Goal: Information Seeking & Learning: Learn about a topic

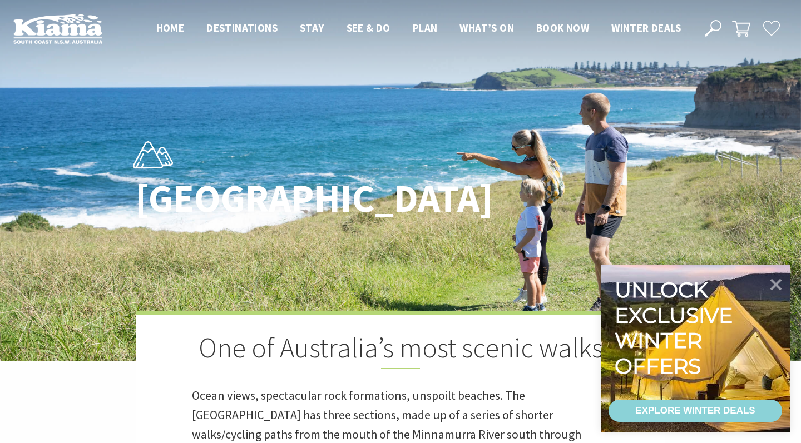
click at [359, 348] on h2 "One of Australia’s most scenic walks" at bounding box center [400, 351] width 417 height 38
click at [777, 287] on icon at bounding box center [776, 284] width 13 height 13
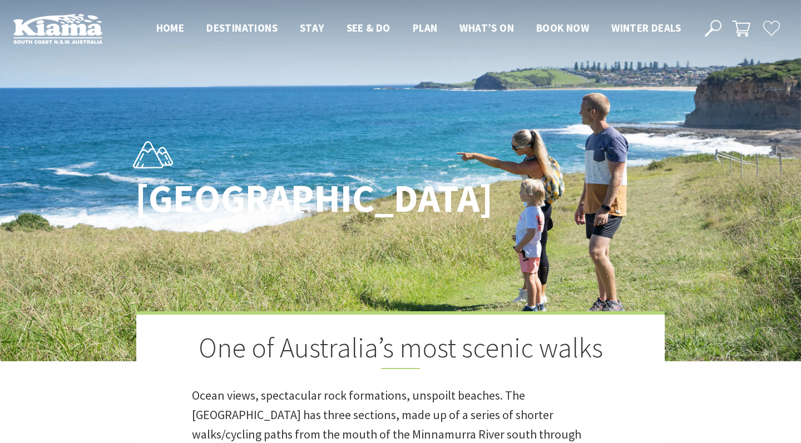
click at [486, 362] on h2 "One of Australia’s most scenic walks" at bounding box center [400, 351] width 417 height 38
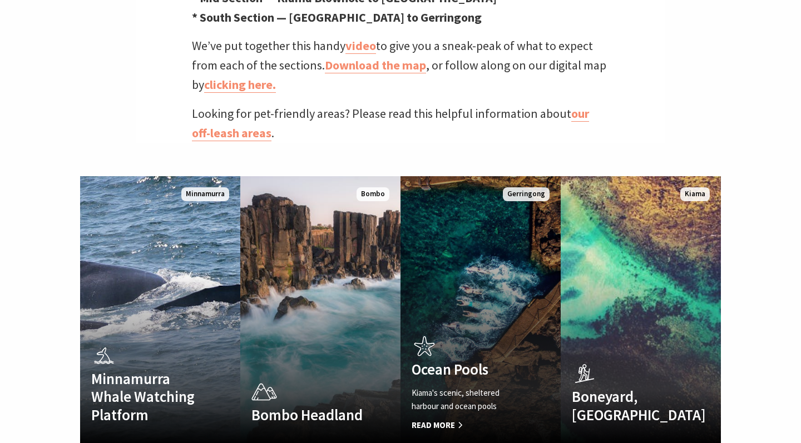
scroll to position [597, 0]
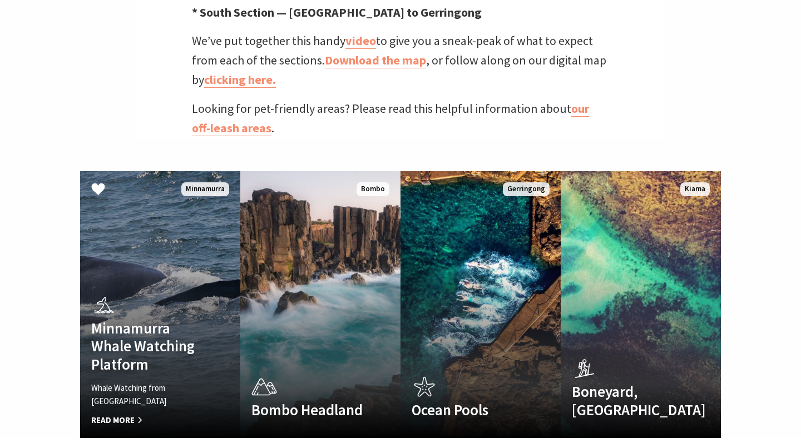
click at [129, 382] on p "Whale Watching from [GEOGRAPHIC_DATA]" at bounding box center [148, 395] width 114 height 27
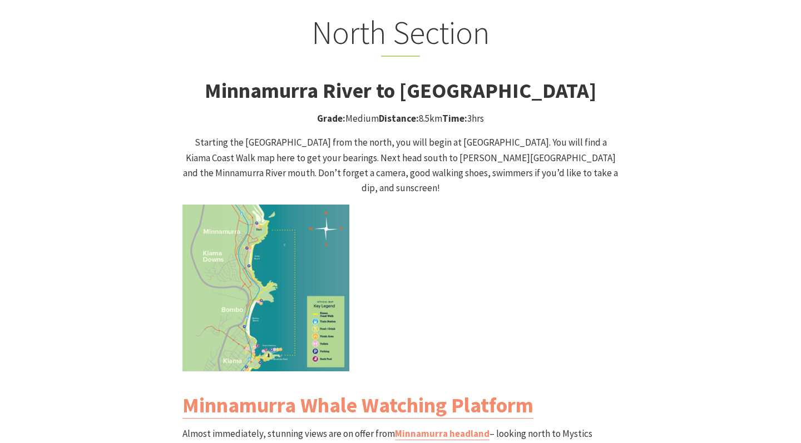
scroll to position [1055, 0]
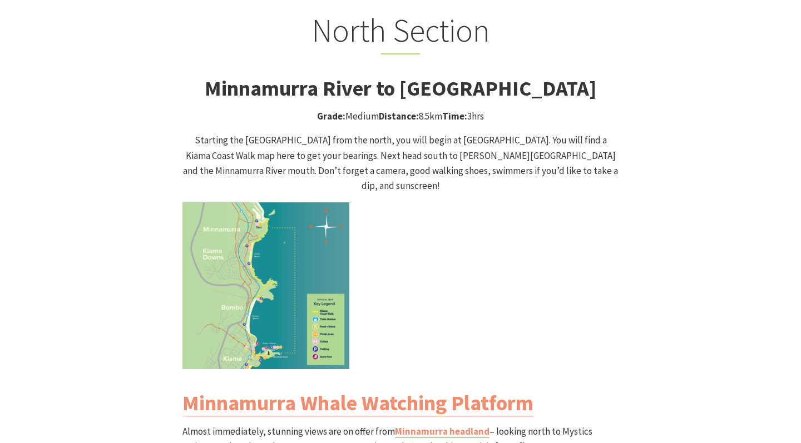
click at [332, 230] on img at bounding box center [265, 286] width 167 height 167
click at [293, 280] on img at bounding box center [265, 286] width 167 height 167
click at [293, 279] on img at bounding box center [265, 286] width 167 height 167
click at [466, 295] on p at bounding box center [400, 286] width 436 height 167
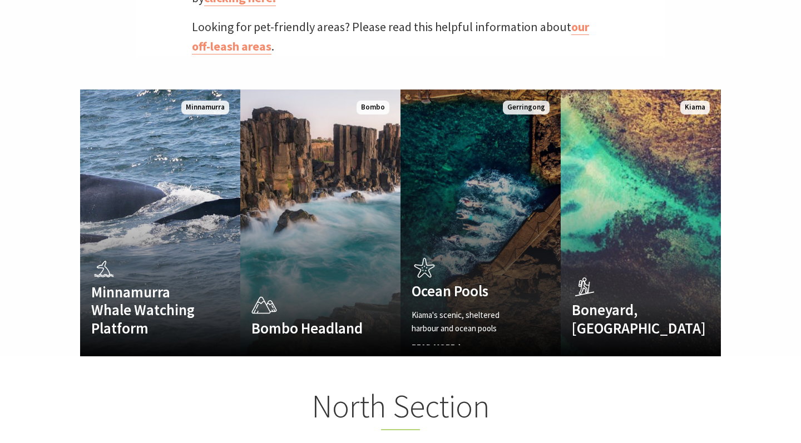
scroll to position [663, 0]
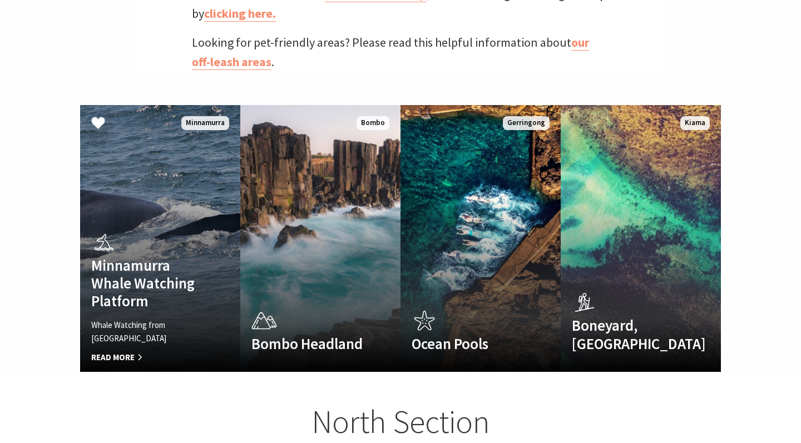
click at [132, 229] on div "Minnamurra Whale Watching Platform Whale Watching from [GEOGRAPHIC_DATA] Read M…" at bounding box center [148, 295] width 136 height 132
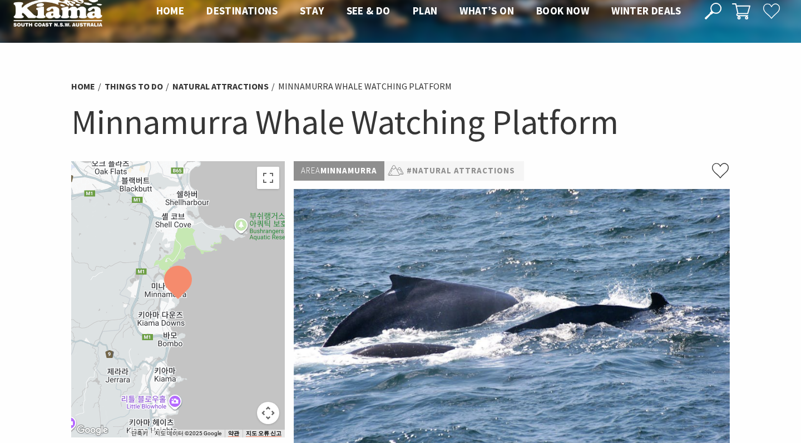
scroll to position [22, 0]
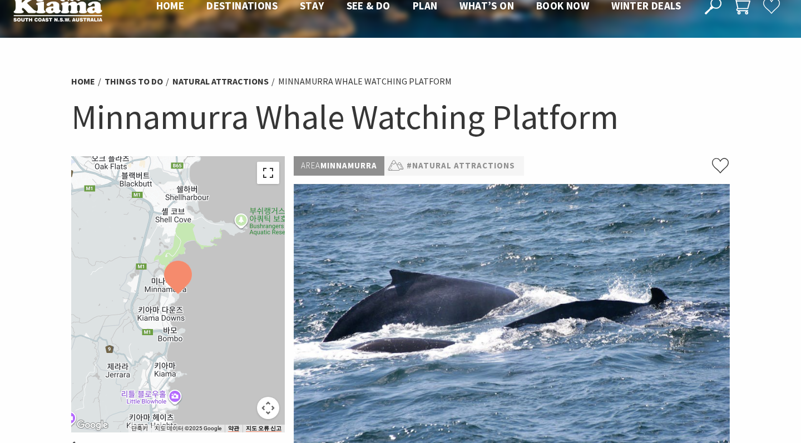
click at [274, 172] on button "전체 화면보기로 전환" at bounding box center [268, 173] width 22 height 22
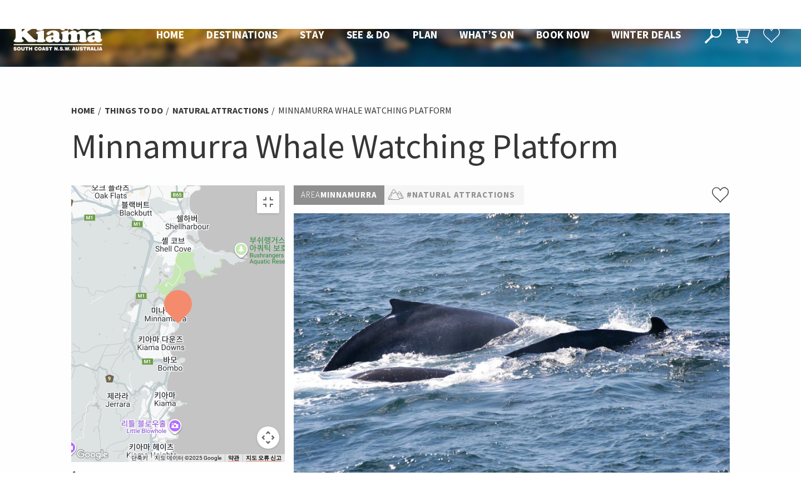
scroll to position [0, 0]
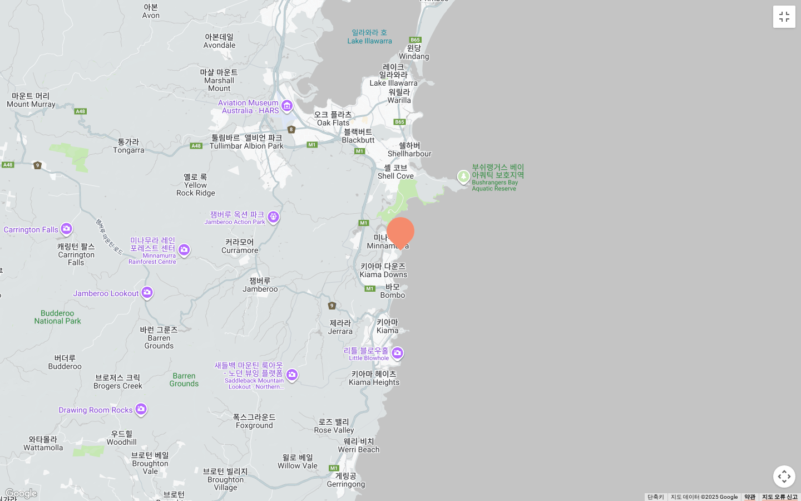
click at [784, 443] on button "지도 카메라 컨트롤" at bounding box center [784, 476] width 22 height 22
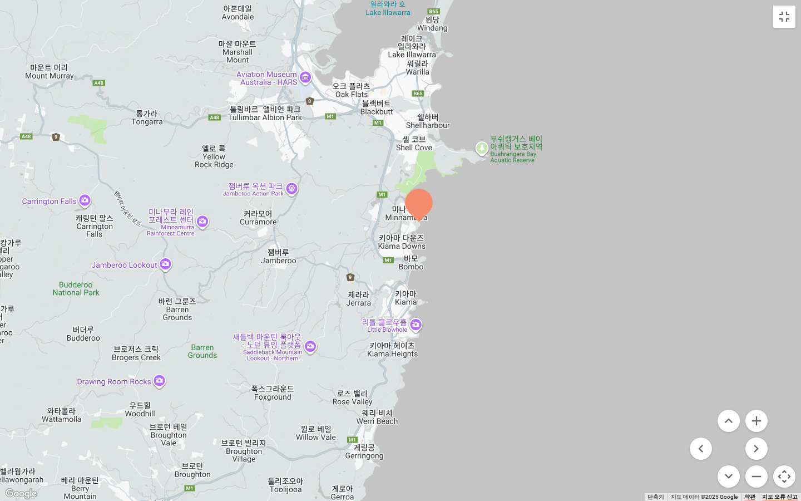
drag, startPoint x: 610, startPoint y: 379, endPoint x: 629, endPoint y: 351, distance: 33.3
click at [629, 350] on div at bounding box center [400, 250] width 801 height 501
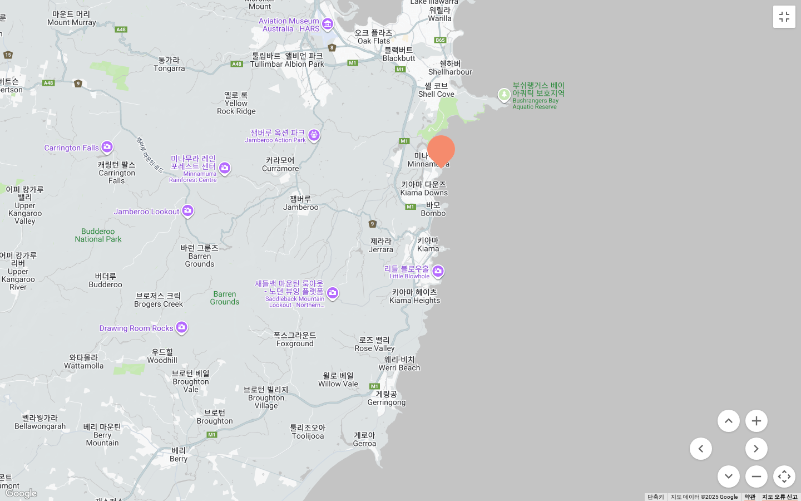
drag, startPoint x: 507, startPoint y: 412, endPoint x: 524, endPoint y: 369, distance: 45.3
click at [524, 369] on div at bounding box center [400, 250] width 801 height 501
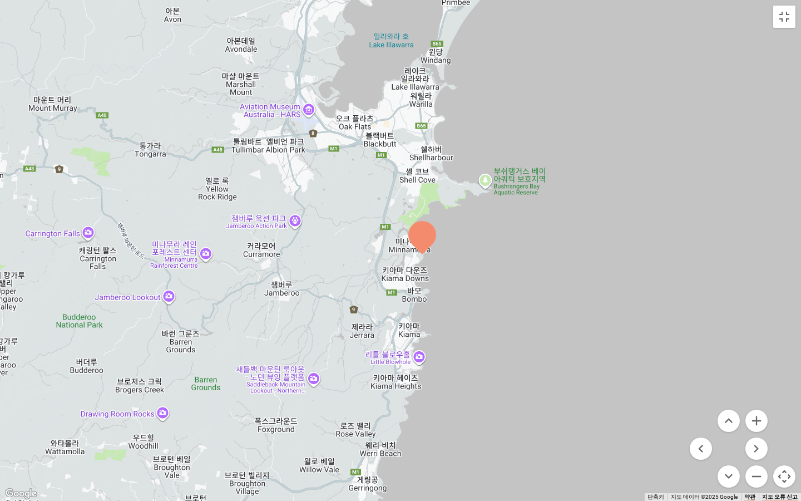
drag, startPoint x: 568, startPoint y: 199, endPoint x: 555, endPoint y: 271, distance: 73.4
click at [556, 271] on div at bounding box center [400, 250] width 801 height 501
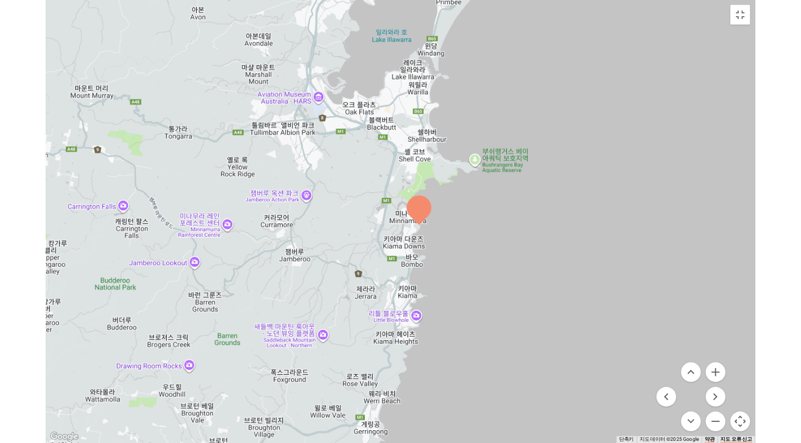
scroll to position [22, 0]
